Goal: Task Accomplishment & Management: Use online tool/utility

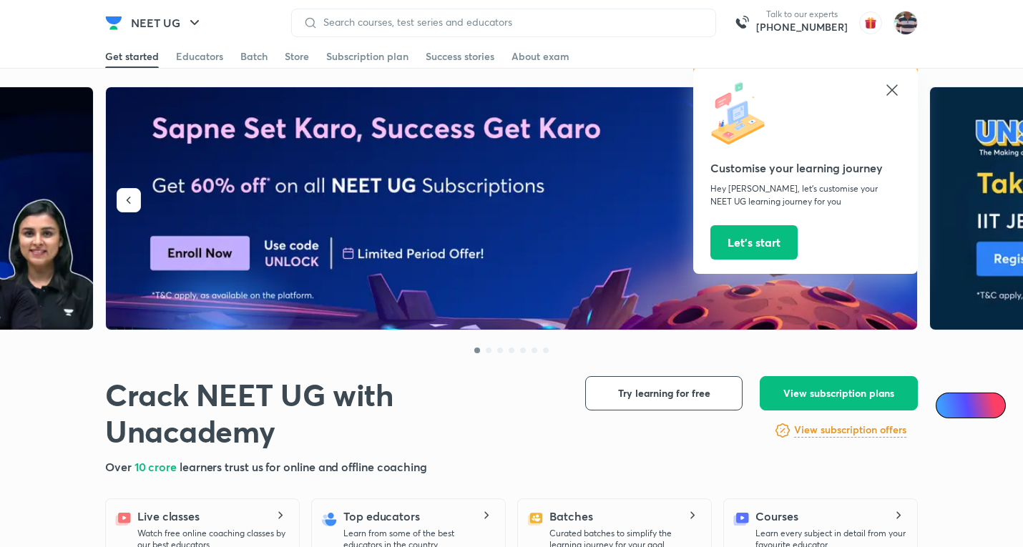
drag, startPoint x: 889, startPoint y: 87, endPoint x: 751, endPoint y: 4, distance: 161.4
click at [889, 87] on icon at bounding box center [891, 89] width 11 height 11
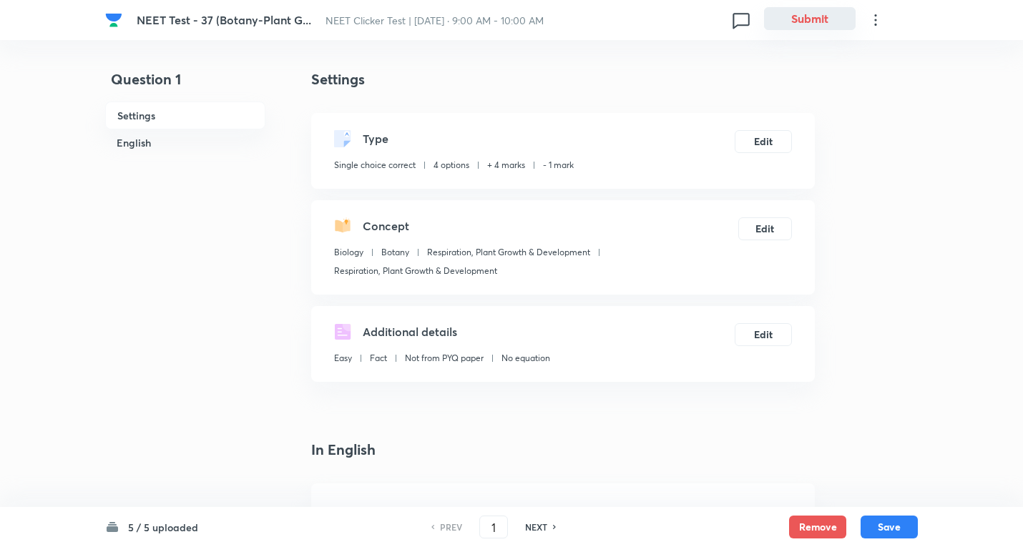
click at [813, 19] on button "Submit" at bounding box center [810, 18] width 92 height 23
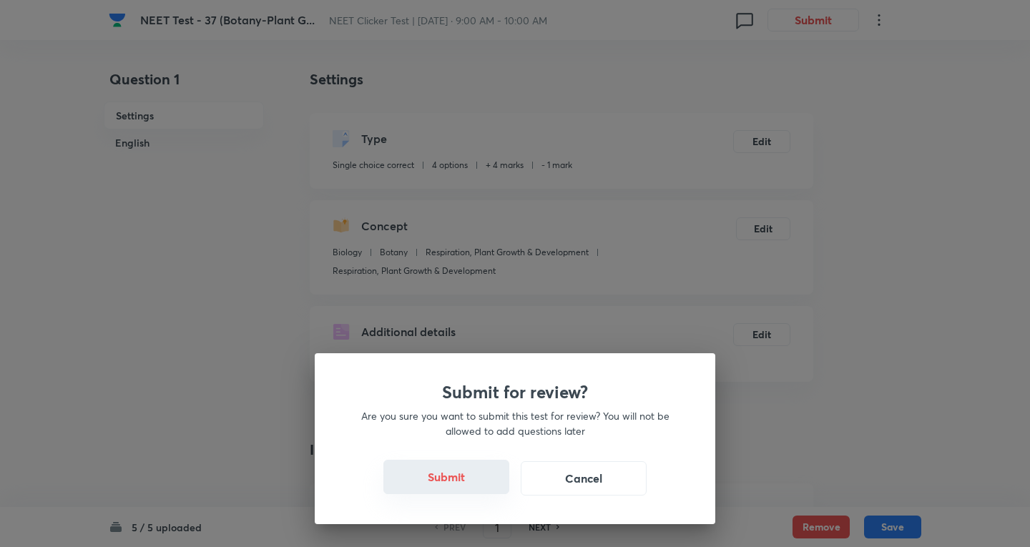
click at [453, 476] on button "Submit" at bounding box center [446, 477] width 126 height 34
click at [452, 476] on button "Submit" at bounding box center [446, 477] width 126 height 34
click at [451, 477] on button "Submit" at bounding box center [446, 477] width 126 height 34
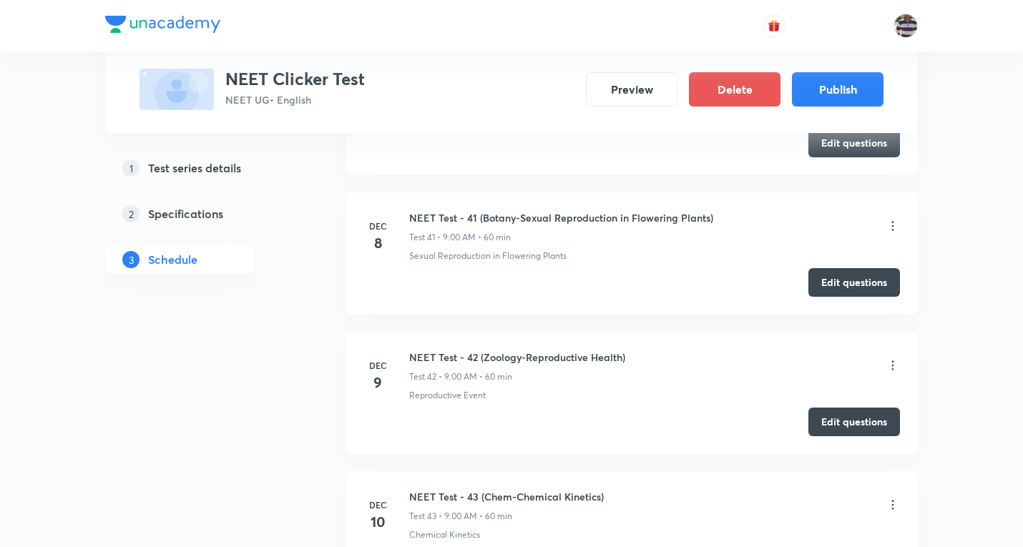
scroll to position [6690, 0]
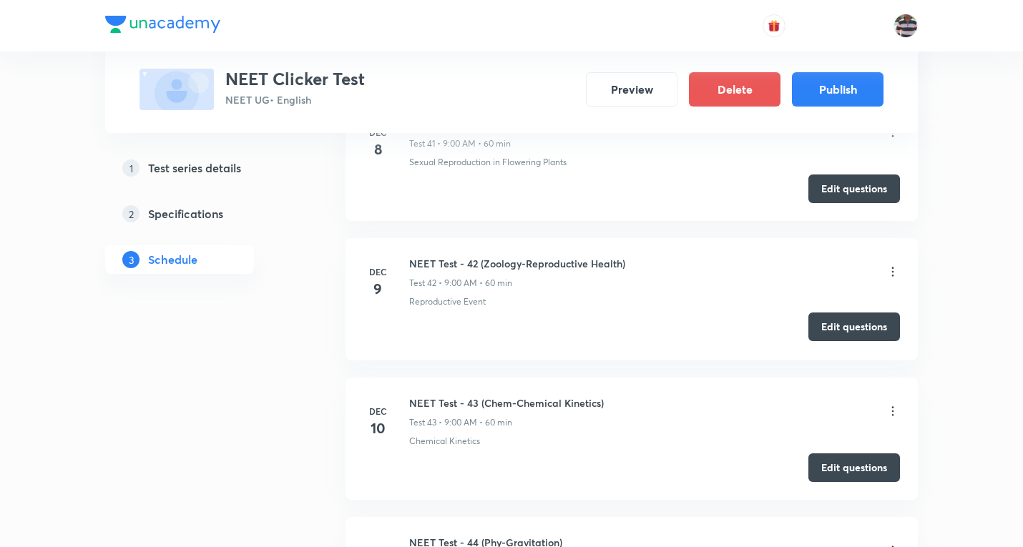
click at [841, 331] on button "Edit questions" at bounding box center [854, 326] width 92 height 29
click at [859, 463] on button "Edit questions" at bounding box center [854, 466] width 92 height 29
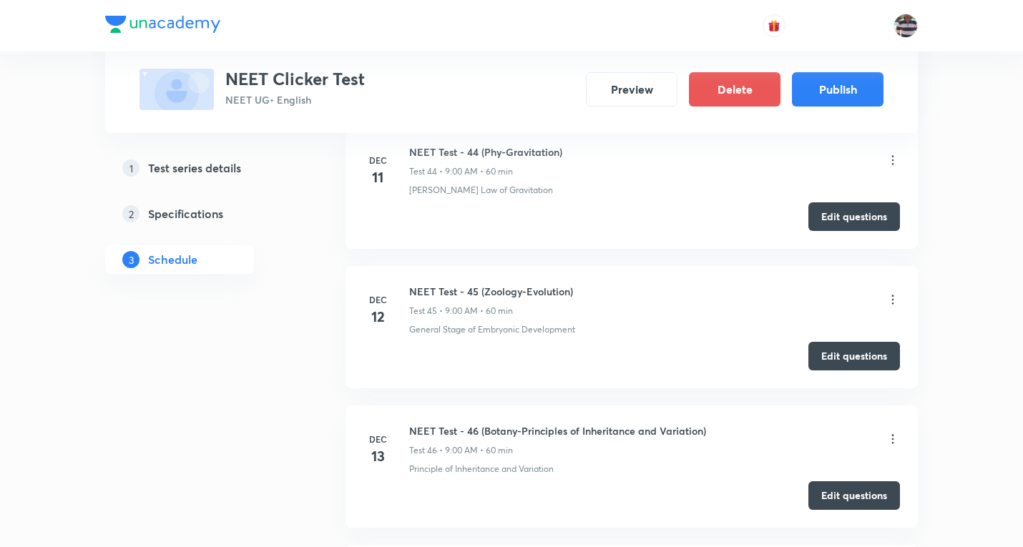
scroll to position [7119, 0]
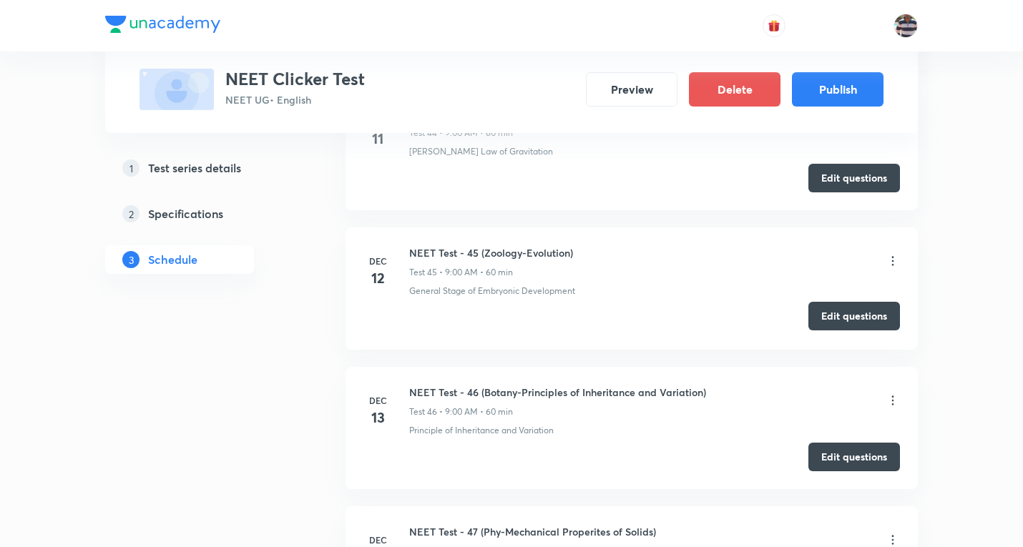
click at [832, 312] on button "Edit questions" at bounding box center [854, 316] width 92 height 29
click at [851, 458] on button "Edit questions" at bounding box center [854, 455] width 92 height 29
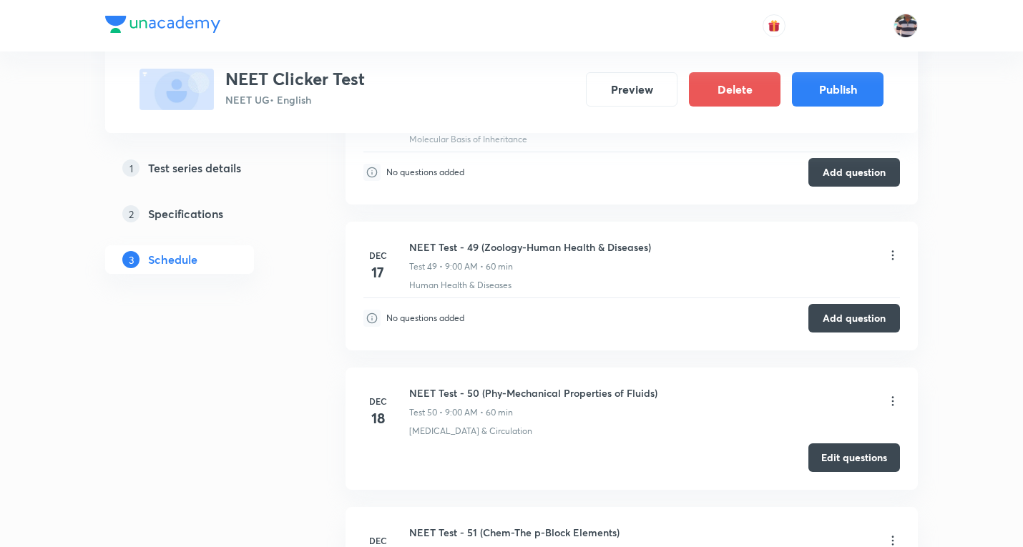
scroll to position [7619, 0]
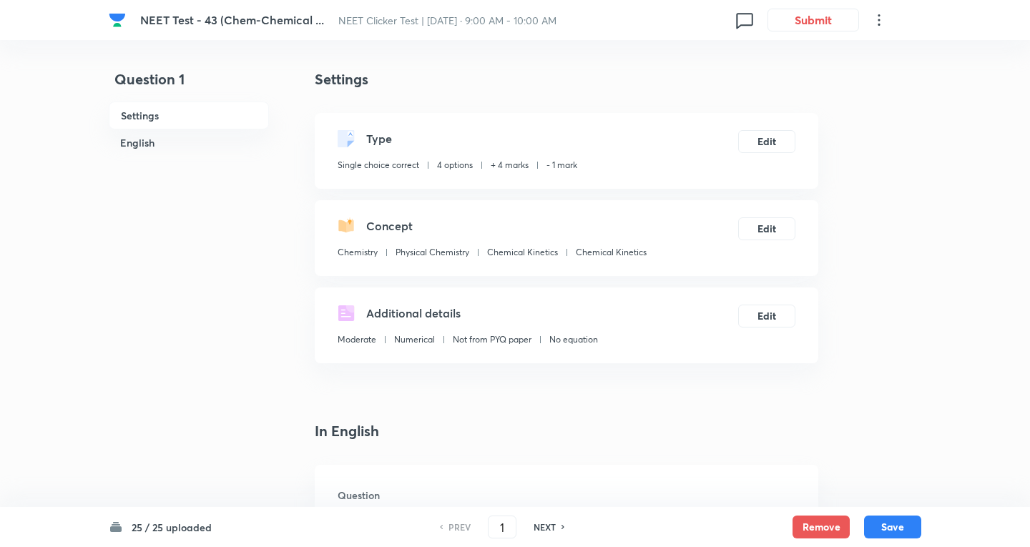
checkbox input "true"
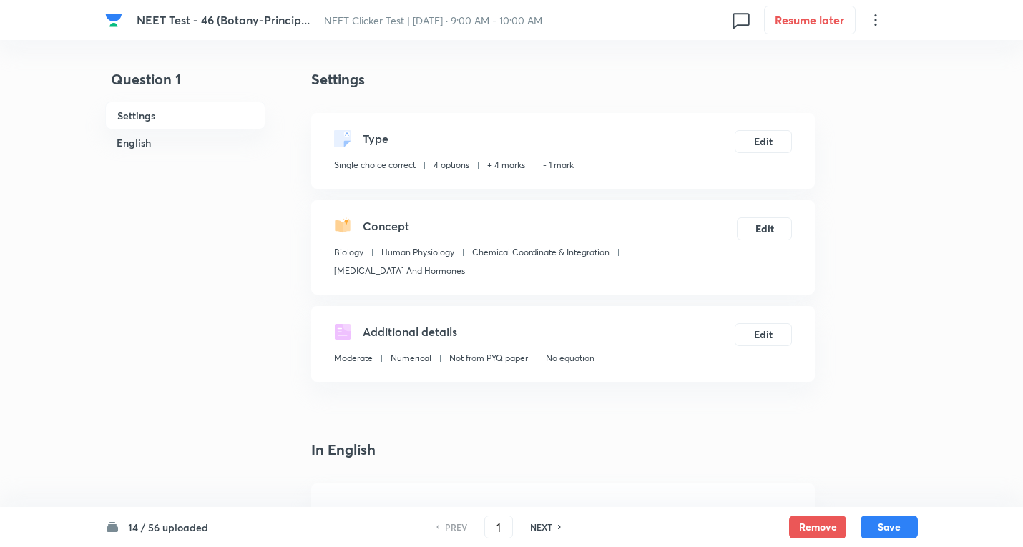
click at [194, 529] on h6 "14 / 56 uploaded" at bounding box center [168, 527] width 80 height 15
